Goal: Find specific page/section: Find specific page/section

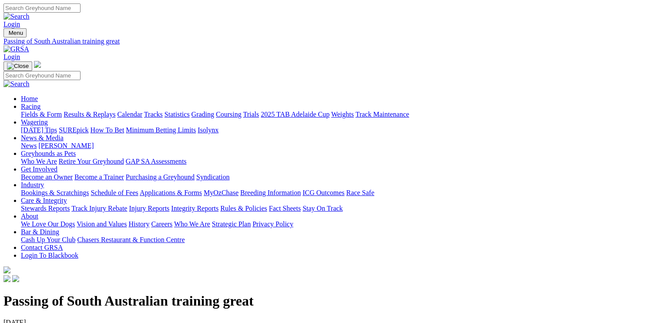
click at [29, 45] on img at bounding box center [16, 49] width 26 height 8
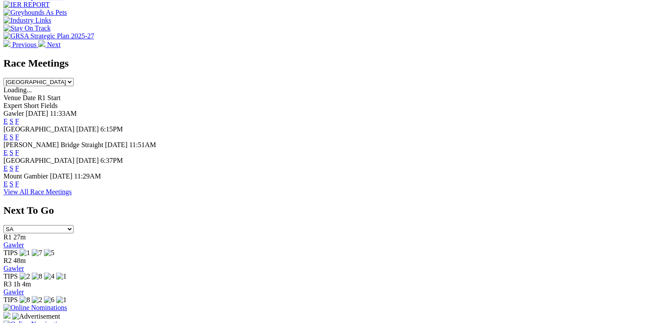
scroll to position [305, 0]
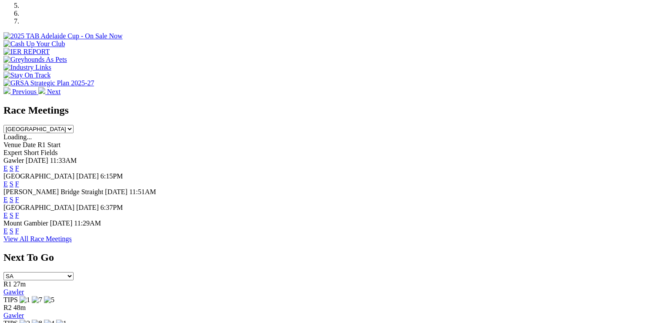
click at [13, 227] on link "S" at bounding box center [12, 230] width 4 height 7
